Goal: Task Accomplishment & Management: Manage account settings

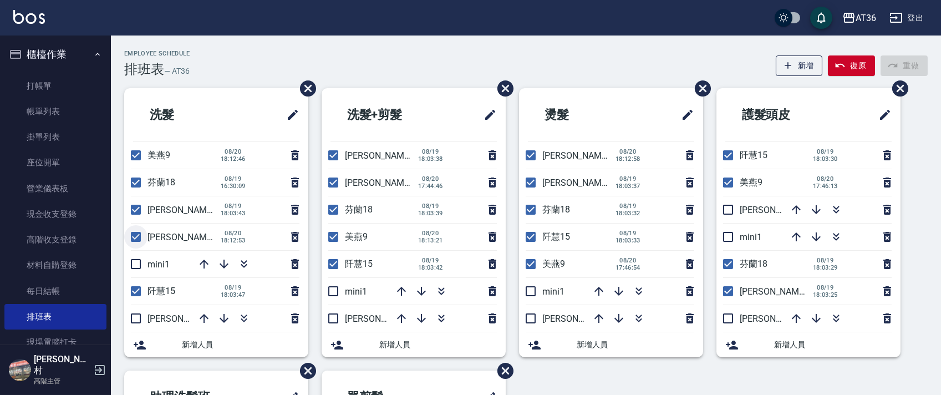
scroll to position [74, 0]
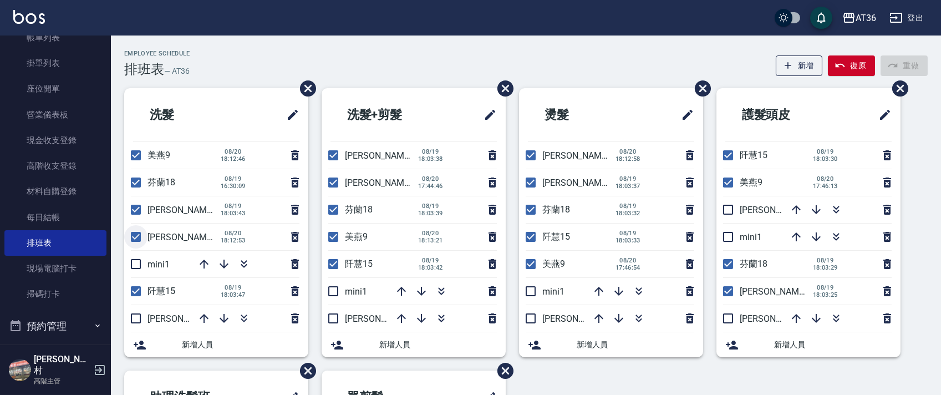
click at [136, 241] on input "checkbox" at bounding box center [135, 236] width 23 height 23
checkbox input "false"
click at [138, 315] on input "checkbox" at bounding box center [135, 318] width 23 height 23
checkbox input "true"
click at [732, 316] on input "checkbox" at bounding box center [727, 318] width 23 height 23
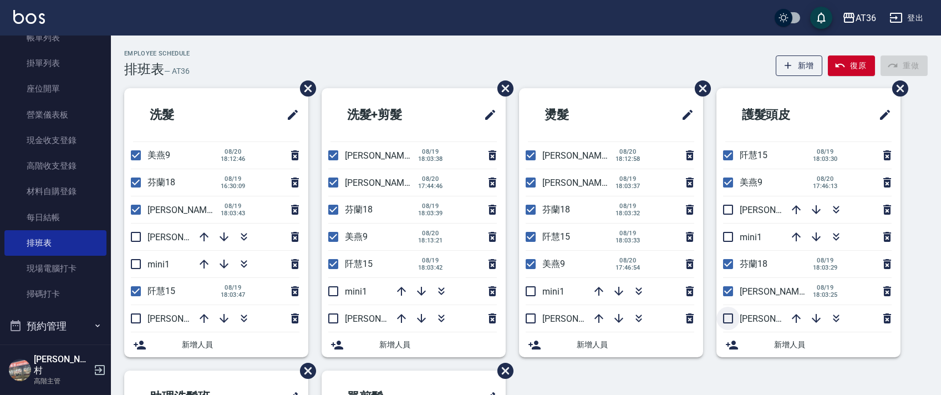
checkbox input "true"
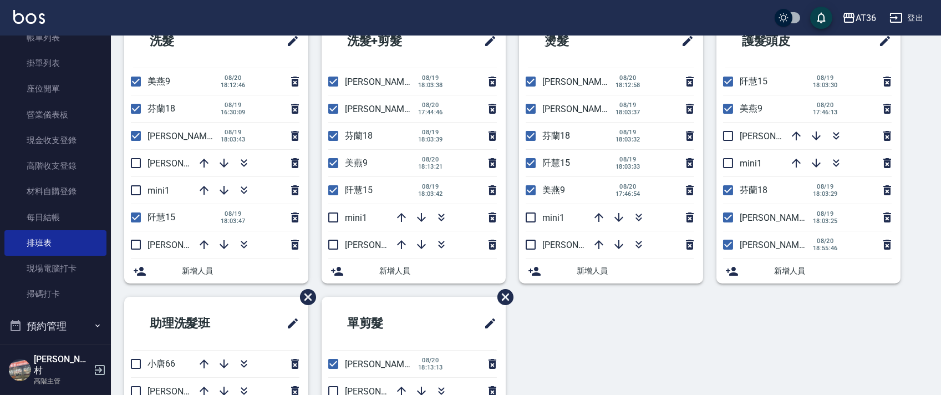
scroll to position [262, 0]
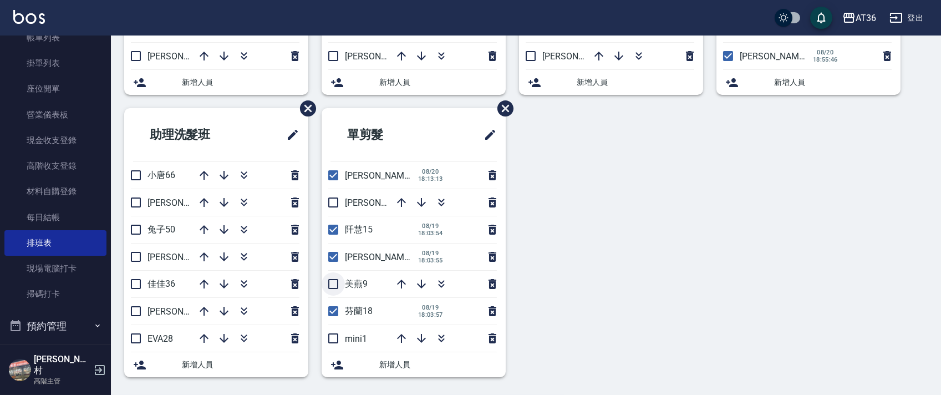
click at [330, 282] on input "checkbox" at bounding box center [333, 283] width 23 height 23
checkbox input "true"
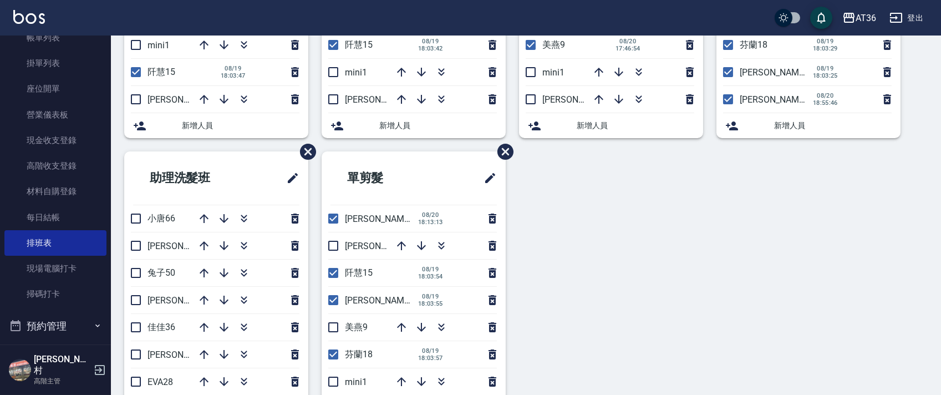
scroll to position [222, 0]
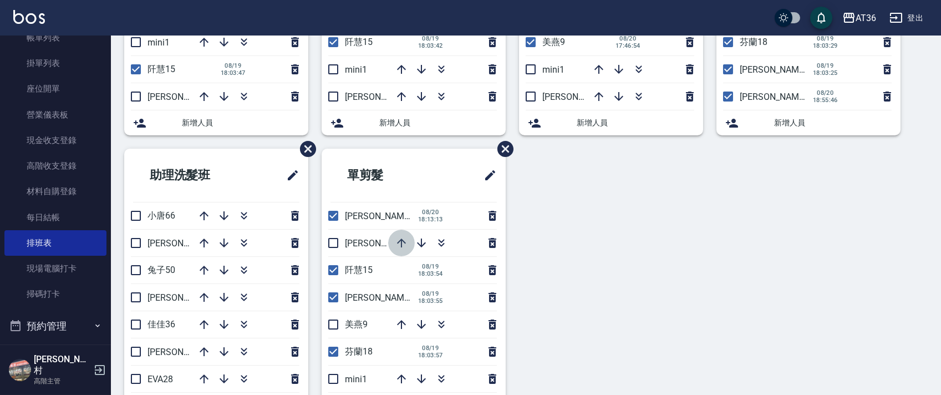
click at [396, 242] on icon "button" at bounding box center [401, 242] width 13 height 13
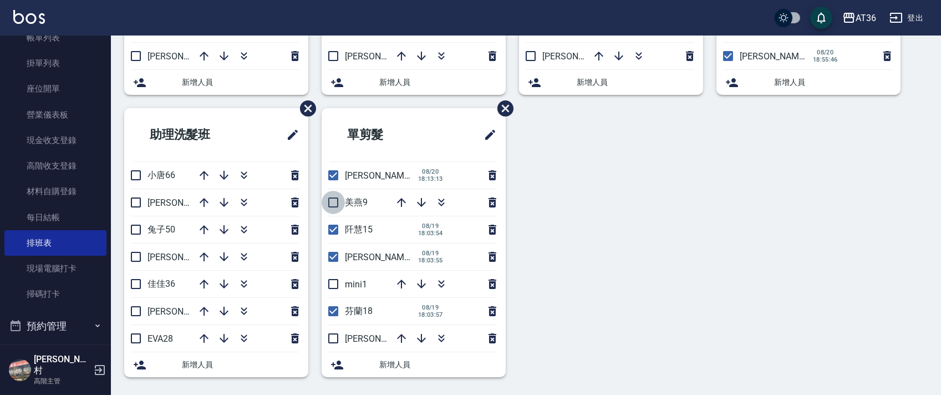
click at [334, 203] on input "checkbox" at bounding box center [333, 202] width 23 height 23
checkbox input "true"
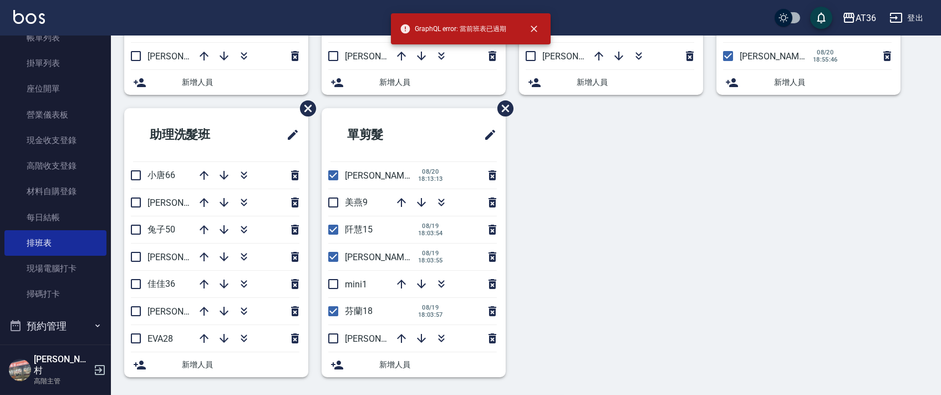
scroll to position [0, 0]
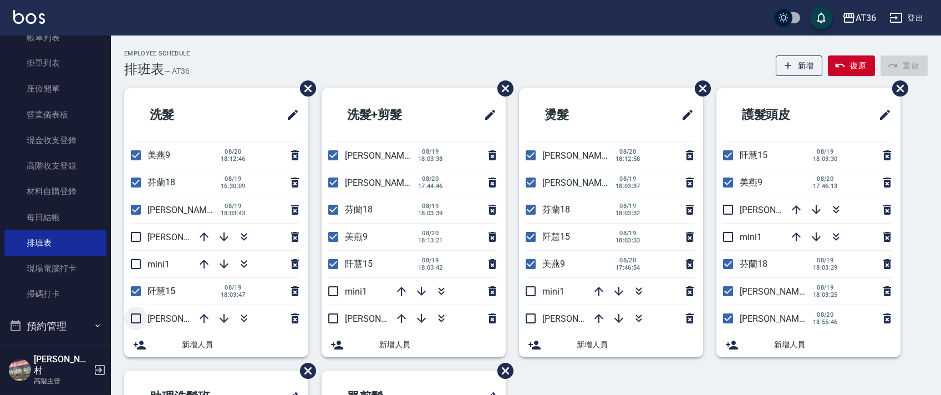
click at [137, 316] on input "checkbox" at bounding box center [135, 318] width 23 height 23
checkbox input "true"
click at [530, 318] on input "checkbox" at bounding box center [530, 318] width 23 height 23
checkbox input "true"
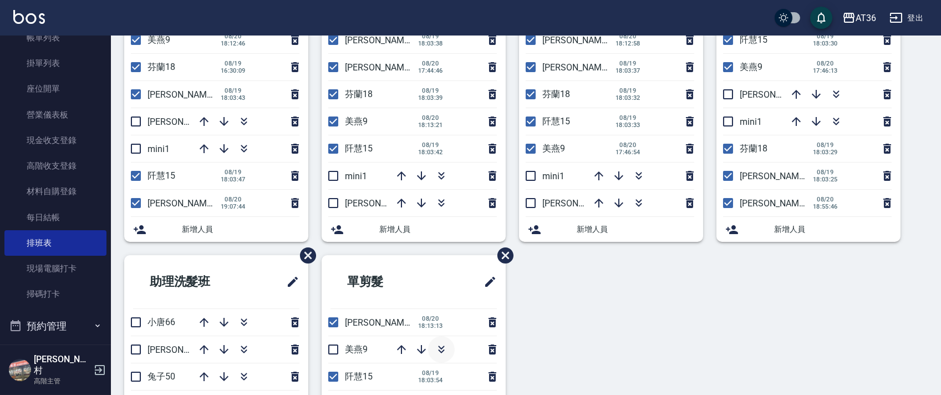
scroll to position [262, 0]
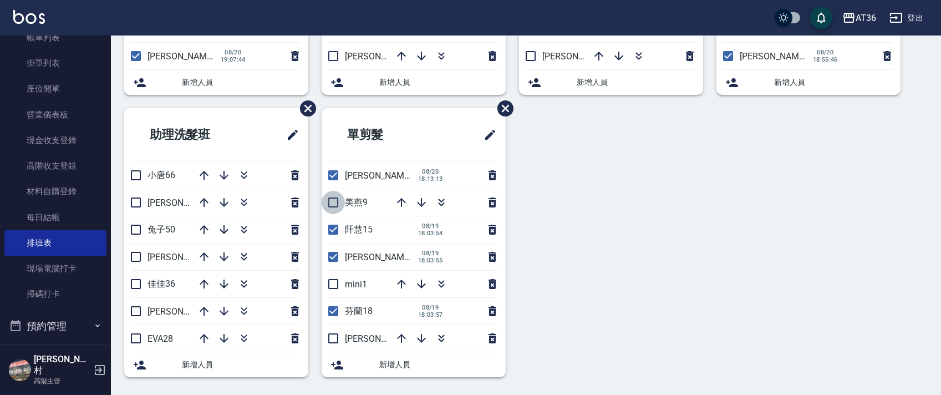
click at [333, 197] on input "checkbox" at bounding box center [333, 202] width 23 height 23
checkbox input "true"
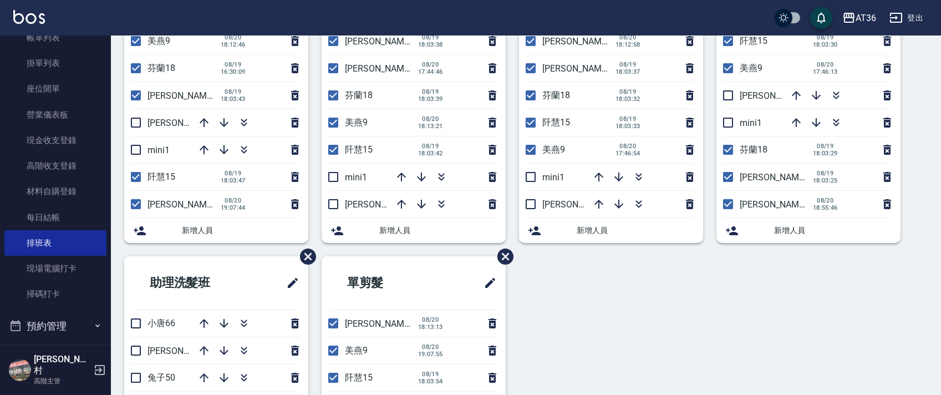
scroll to position [40, 0]
